Goal: Task Accomplishment & Management: Use online tool/utility

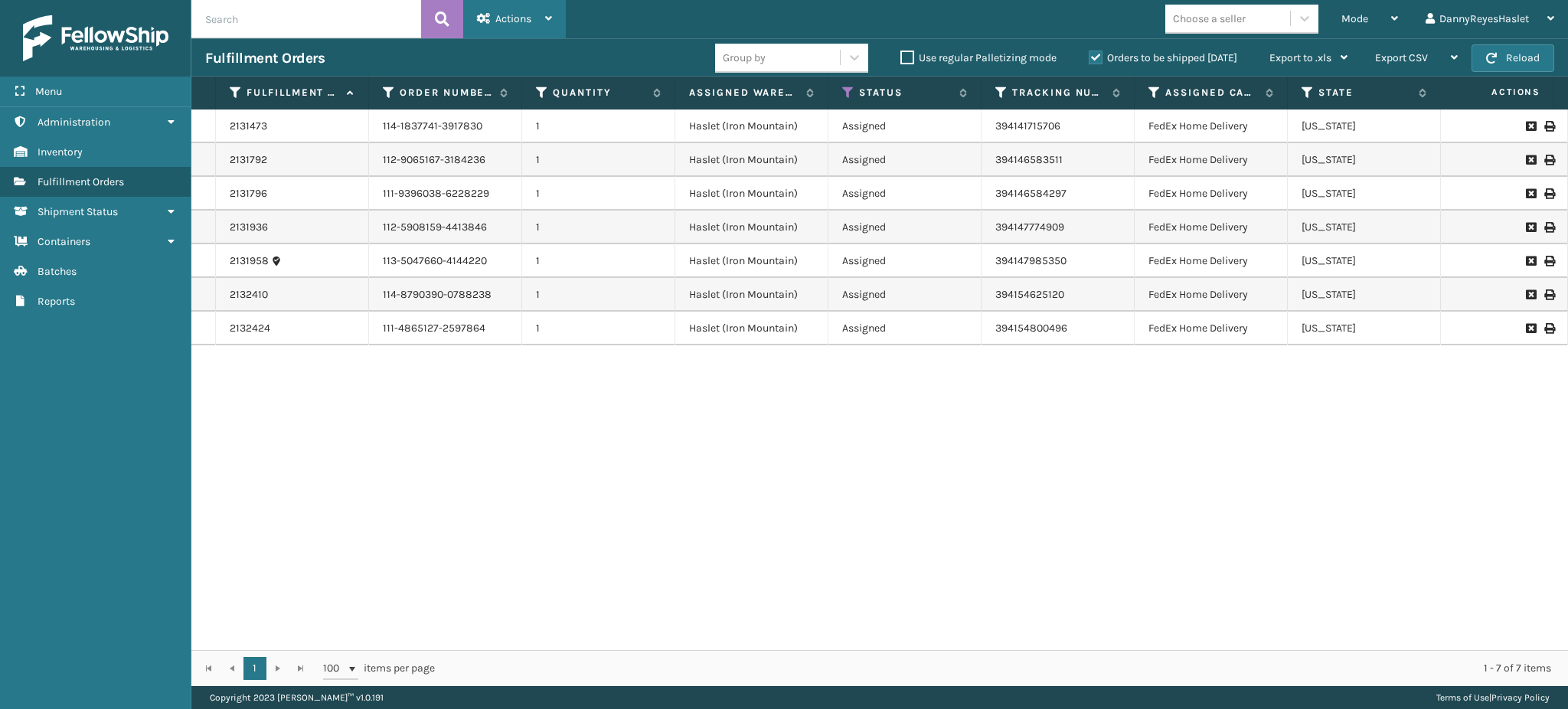
click at [534, 18] on div "Actions" at bounding box center [514, 18] width 75 height 38
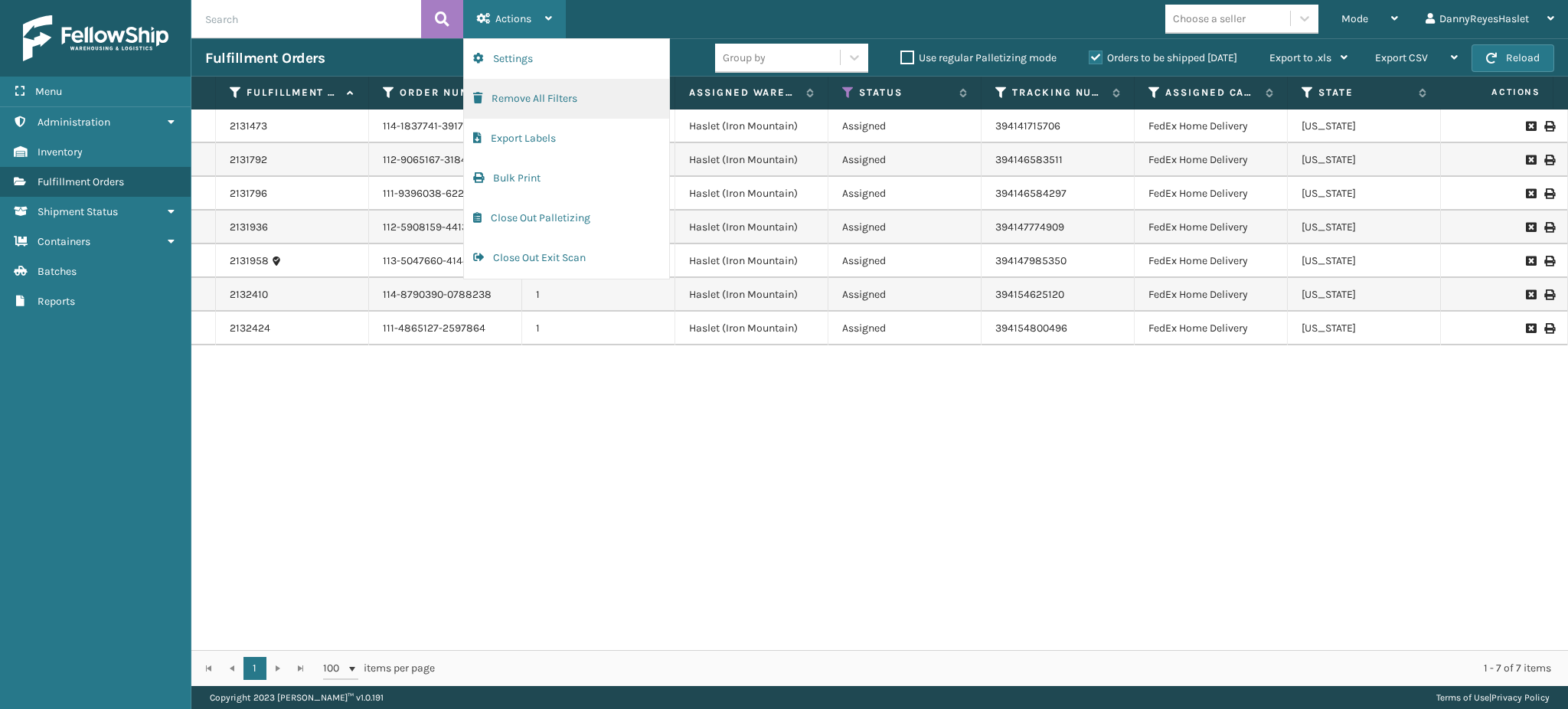
click at [557, 110] on button "Remove All Filters" at bounding box center [566, 99] width 205 height 40
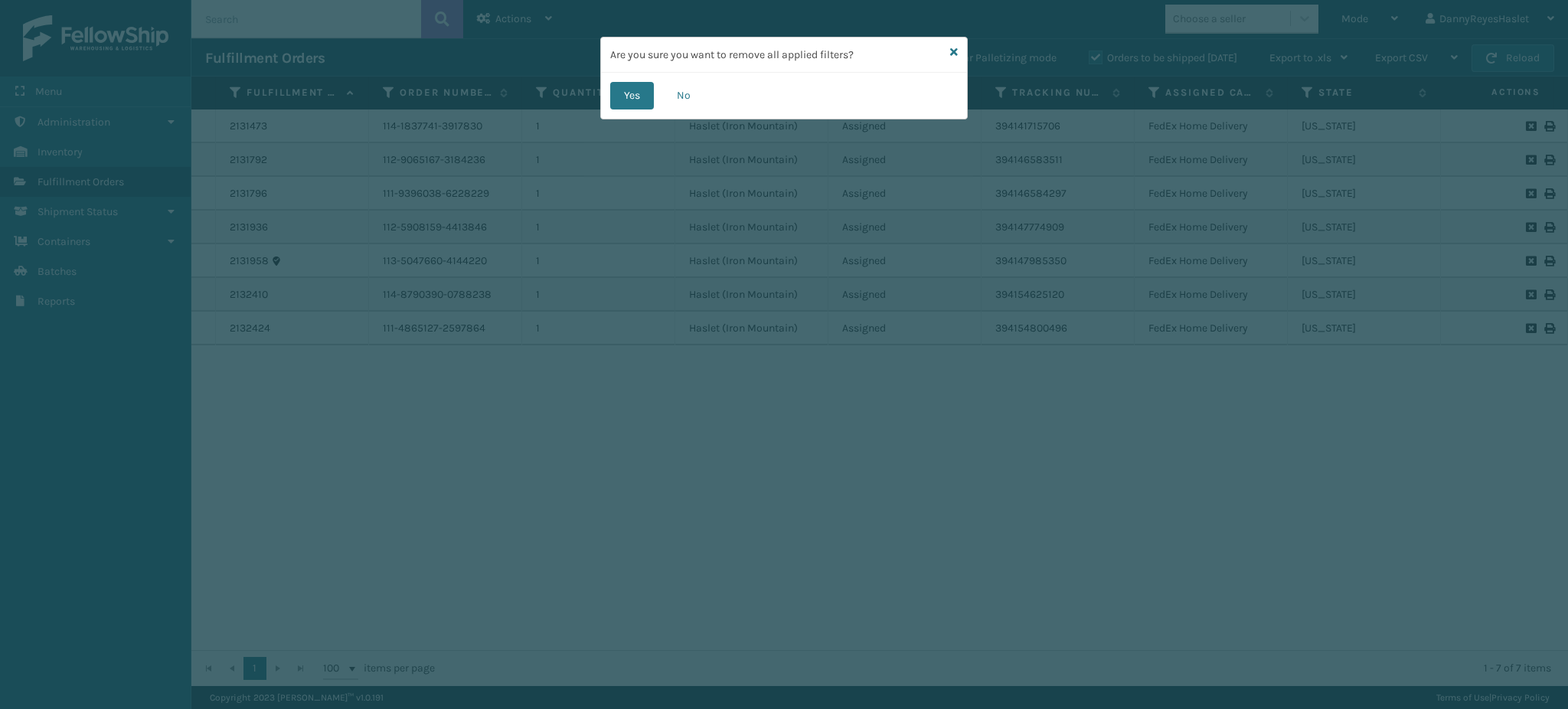
click at [628, 115] on div "Yes No" at bounding box center [784, 96] width 366 height 46
click at [629, 102] on button "Yes" at bounding box center [632, 95] width 44 height 27
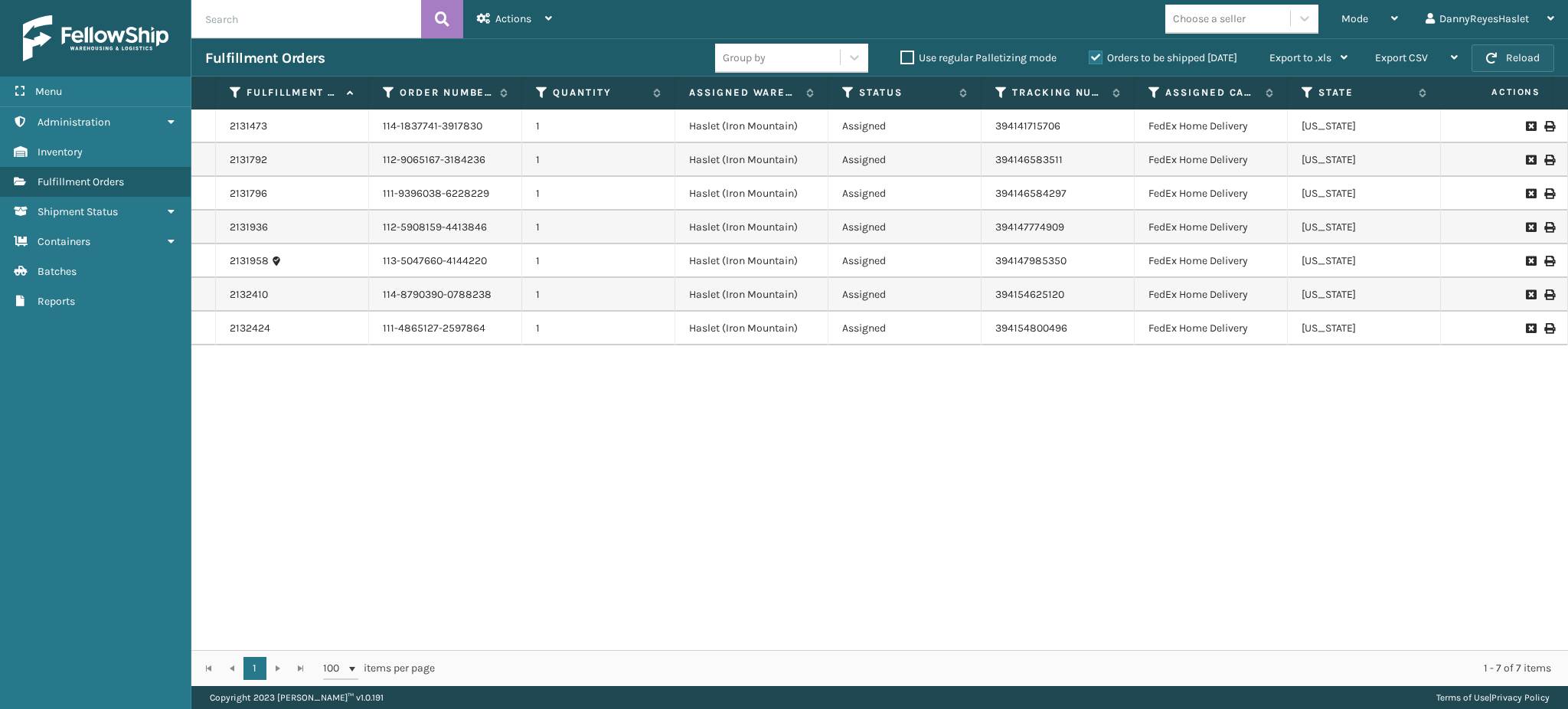
click at [1503, 49] on button "Reload" at bounding box center [1513, 57] width 83 height 27
click at [1359, 13] on span "Mode" at bounding box center [1354, 18] width 26 height 13
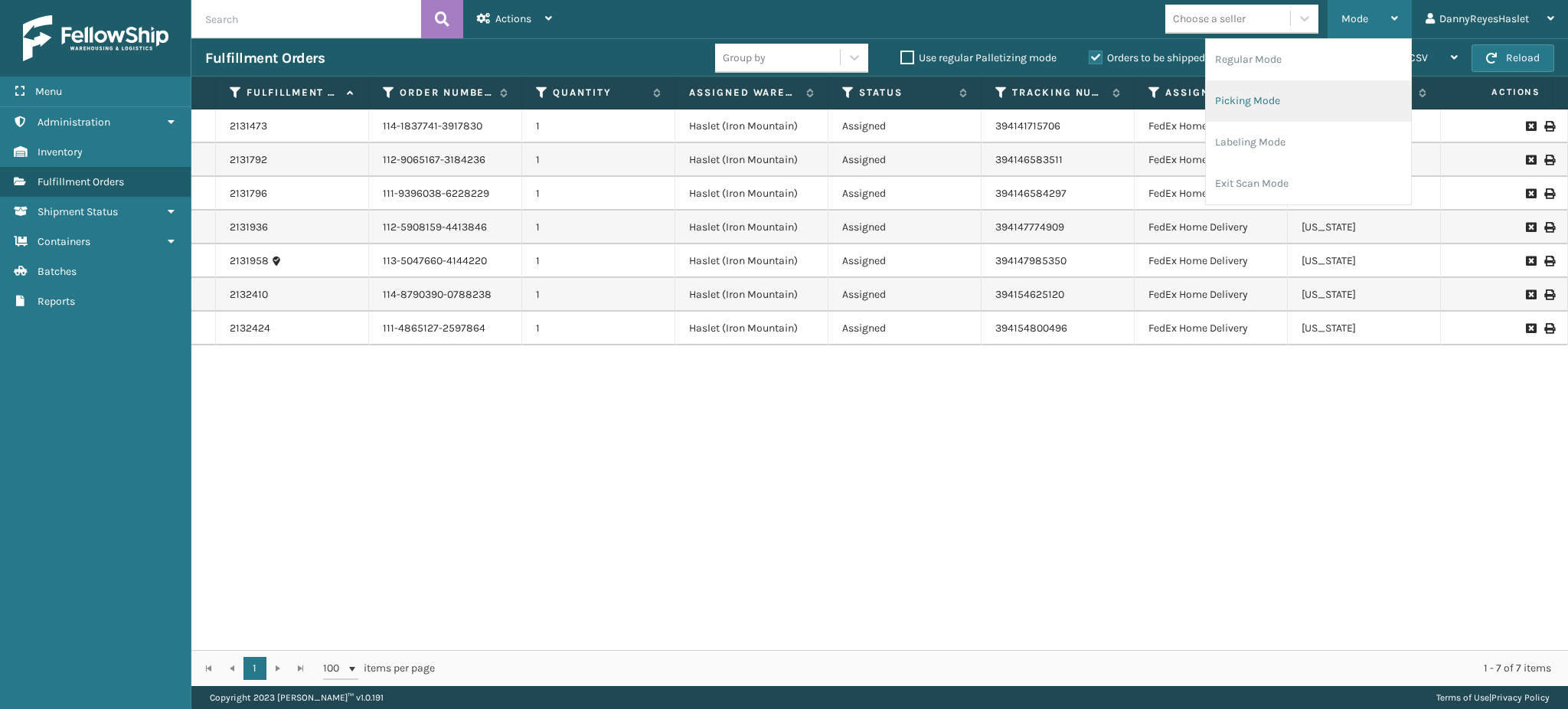
click at [1313, 103] on li "Picking Mode" at bounding box center [1307, 100] width 205 height 41
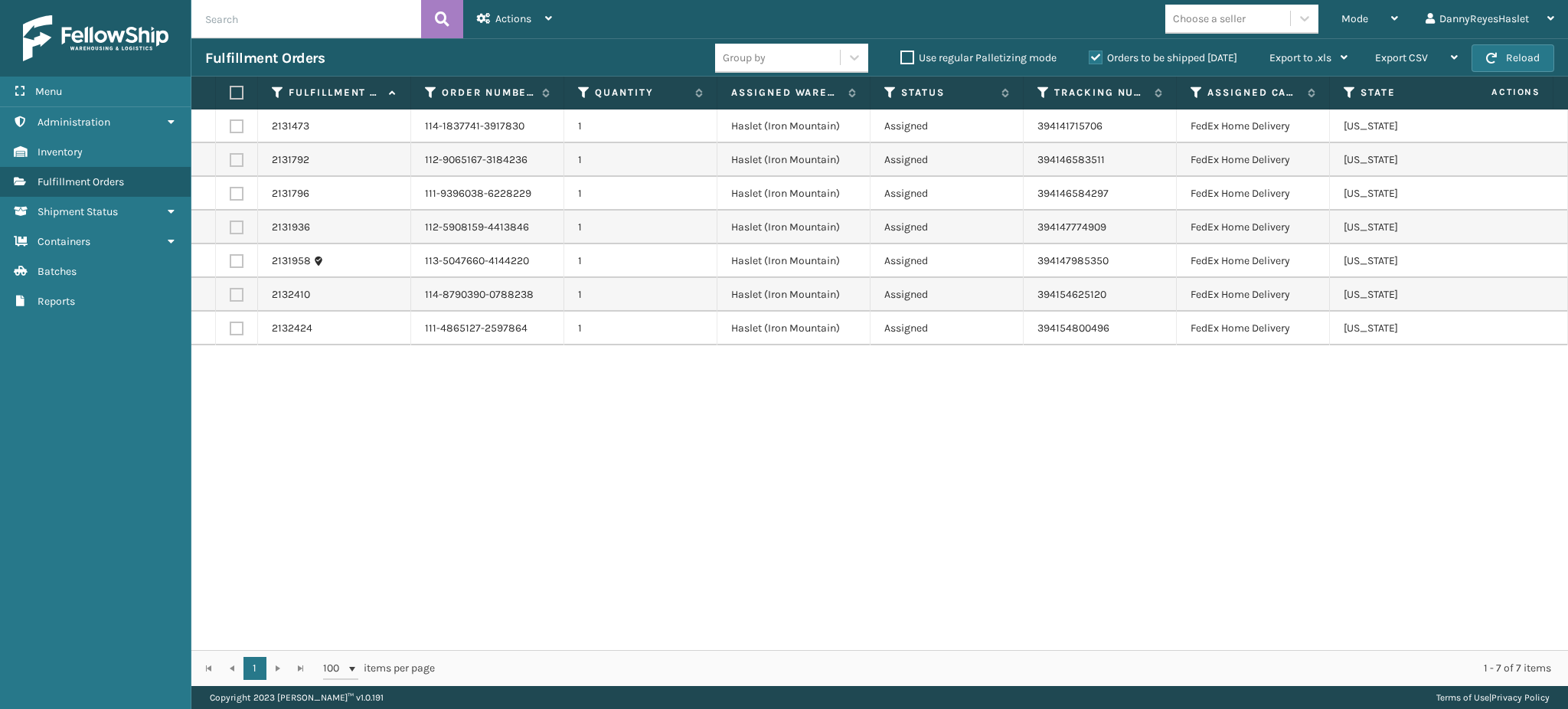
click at [238, 96] on label at bounding box center [234, 92] width 9 height 14
click at [231, 96] on input "checkbox" at bounding box center [230, 92] width 1 height 10
checkbox input "true"
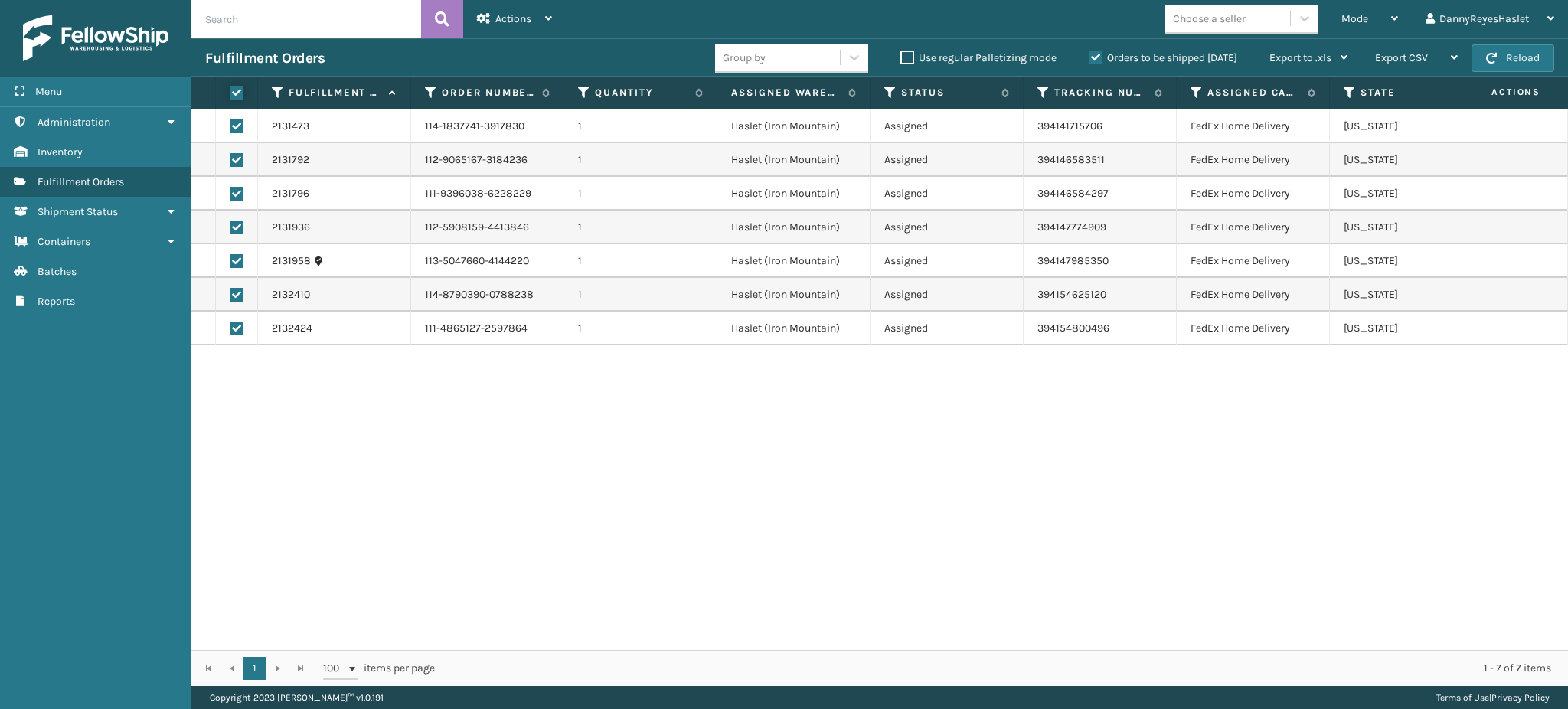
checkbox input "true"
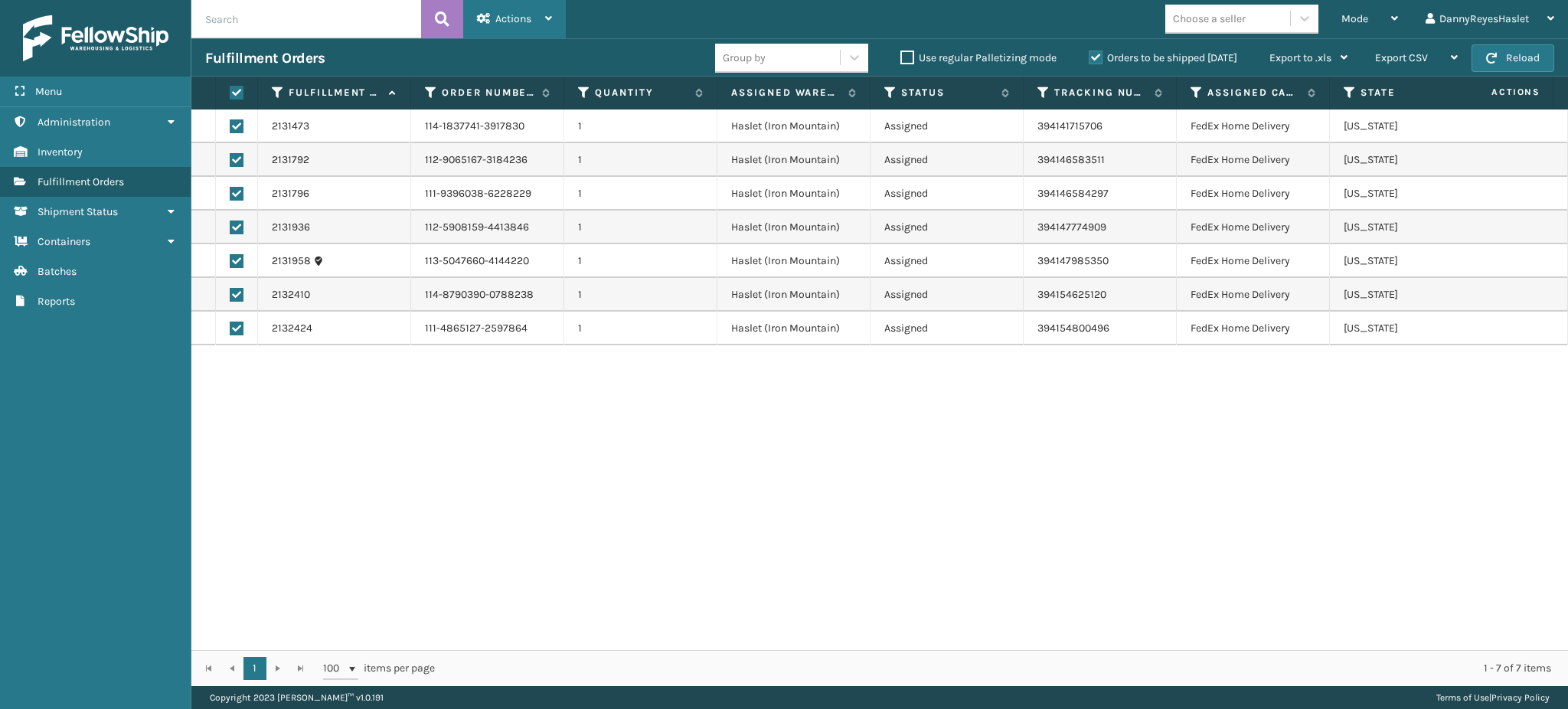
click at [517, 12] on span "Actions" at bounding box center [512, 18] width 36 height 13
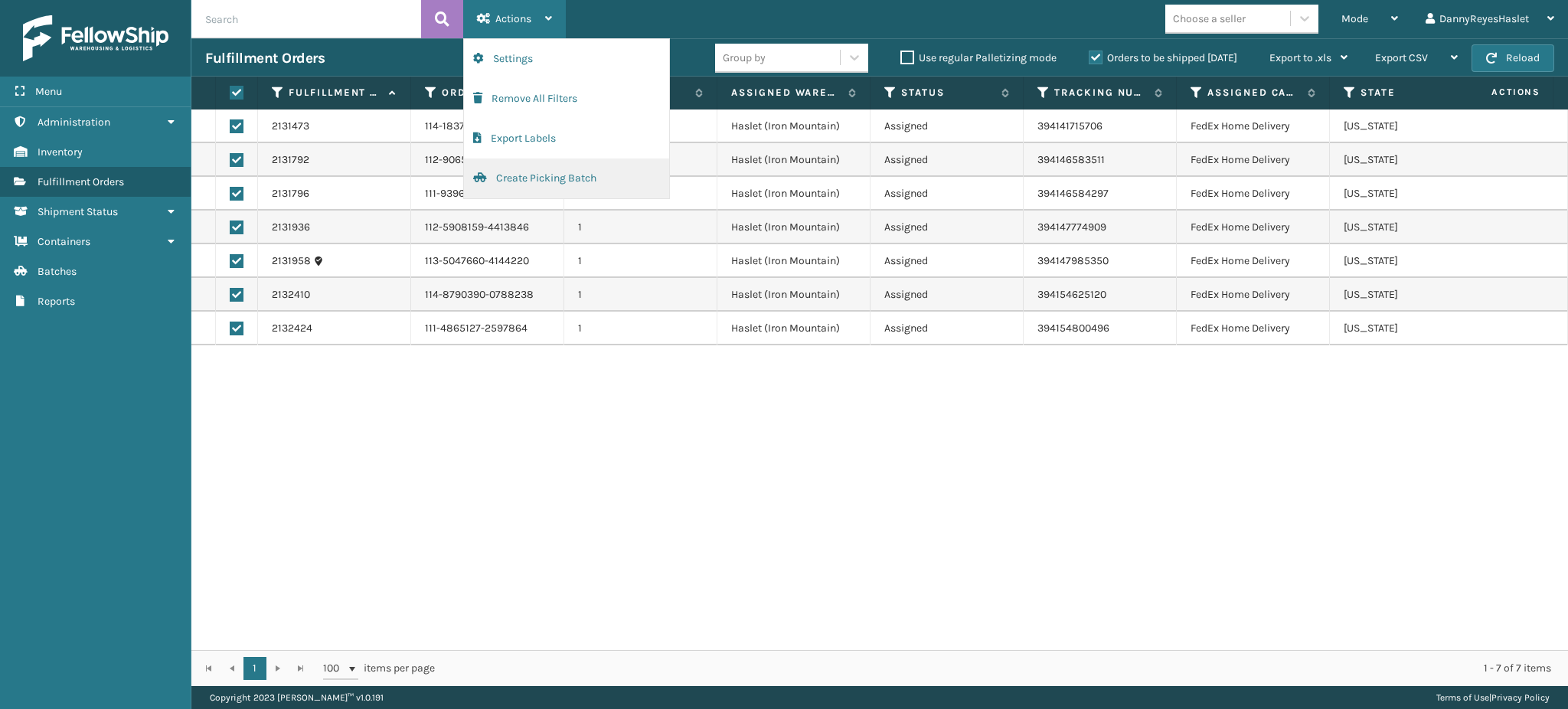
click at [525, 179] on button "Create Picking Batch" at bounding box center [566, 178] width 205 height 40
